Goal: Find specific page/section: Find specific page/section

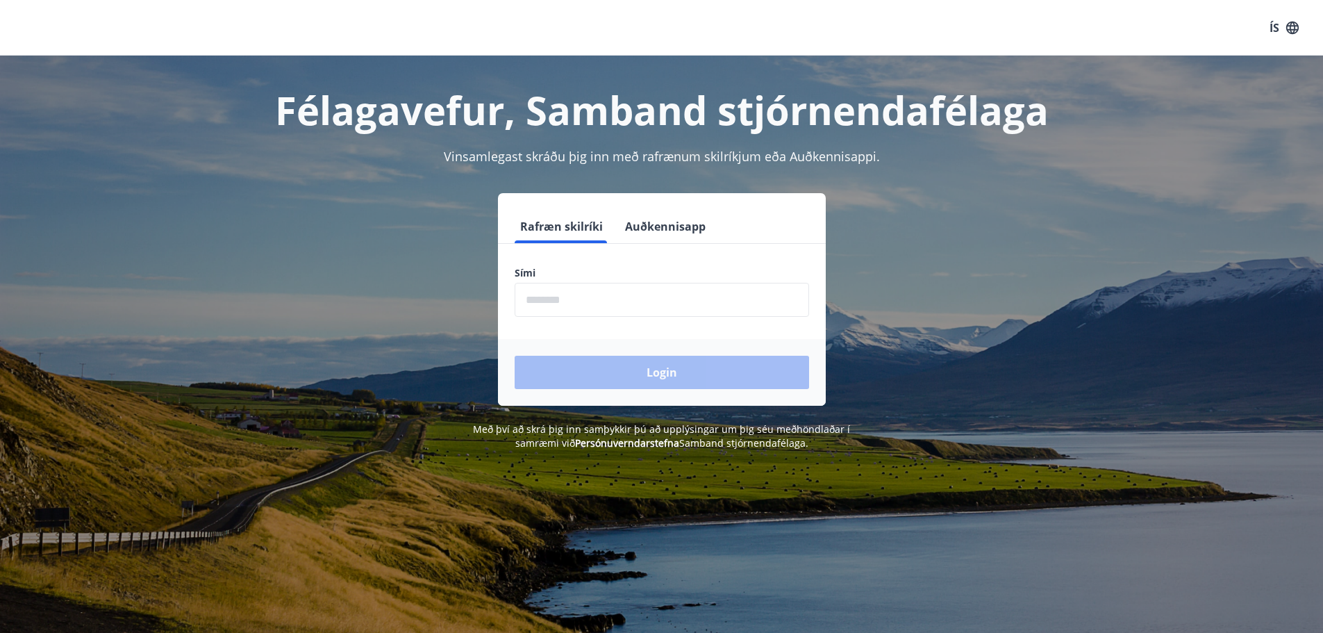
click at [573, 312] on input "phone" at bounding box center [662, 300] width 294 height 34
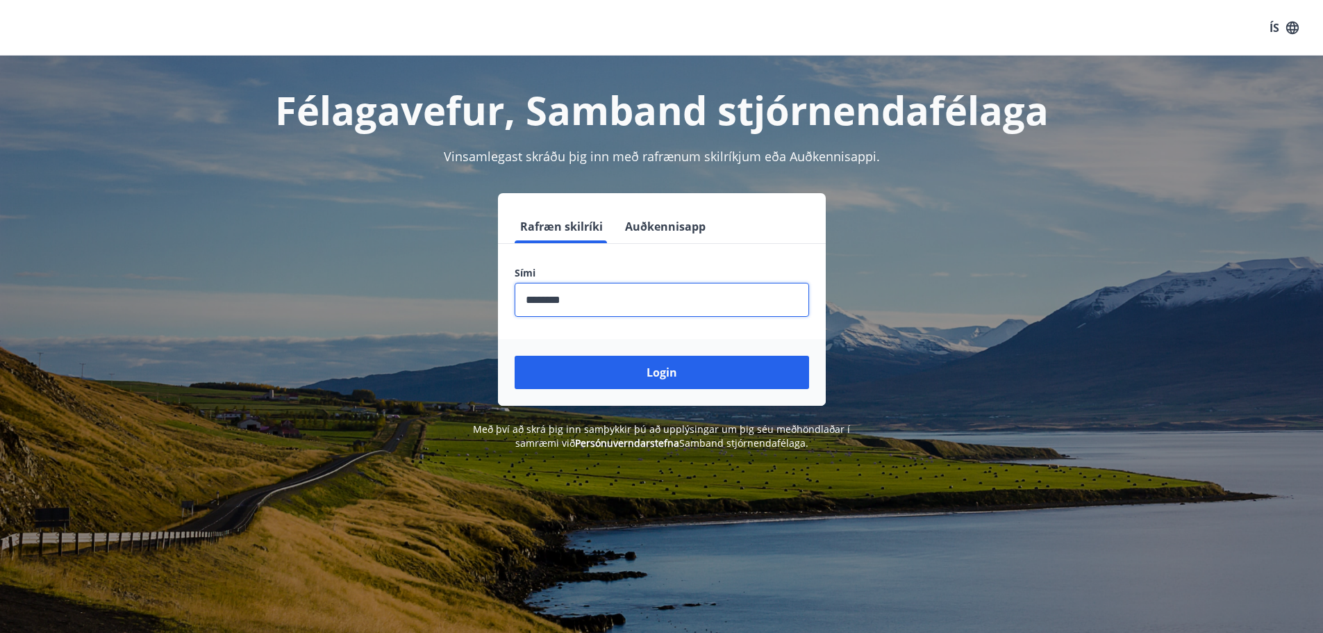
type input "********"
click at [515, 356] on button "Login" at bounding box center [662, 372] width 294 height 33
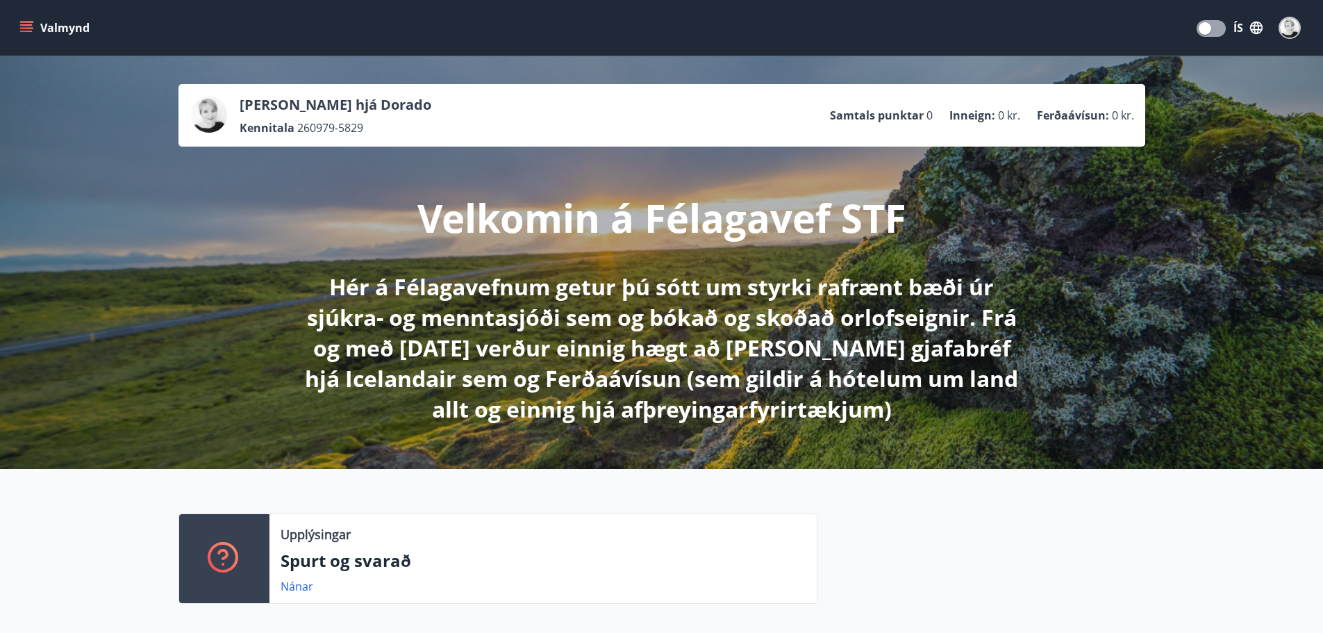
click at [44, 26] on button "Valmynd" at bounding box center [56, 27] width 78 height 25
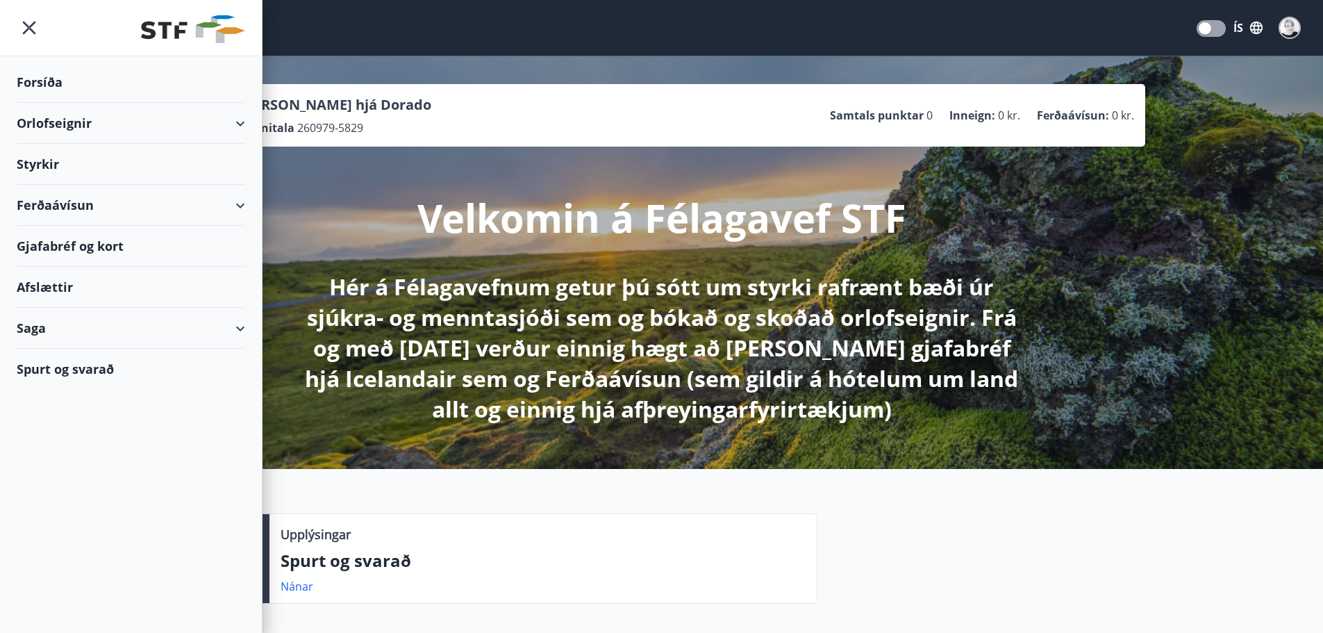
click at [82, 249] on div "Gjafabréf og kort" at bounding box center [131, 246] width 228 height 41
click at [25, 26] on icon "menu" at bounding box center [29, 27] width 25 height 25
